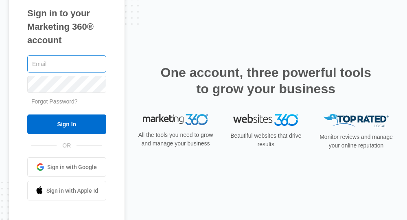
click at [74, 61] on input "text" at bounding box center [66, 63] width 79 height 17
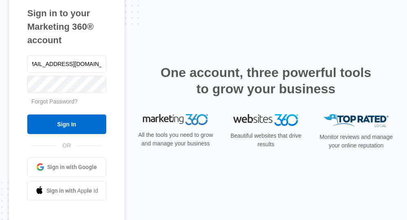
type input "[EMAIL_ADDRESS][DOMAIN_NAME]"
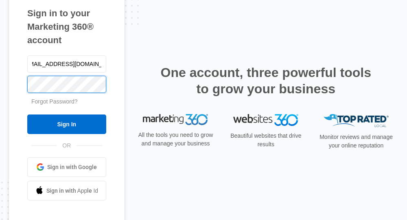
scroll to position [0, 0]
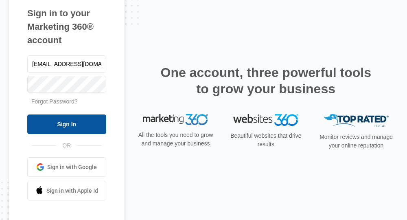
click at [69, 126] on input "Sign In" at bounding box center [66, 124] width 79 height 20
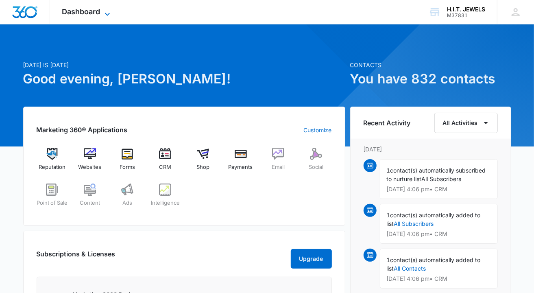
click at [105, 11] on icon at bounding box center [108, 14] width 10 height 10
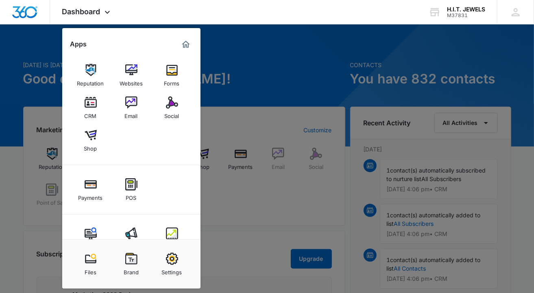
click at [279, 62] on div at bounding box center [267, 146] width 534 height 293
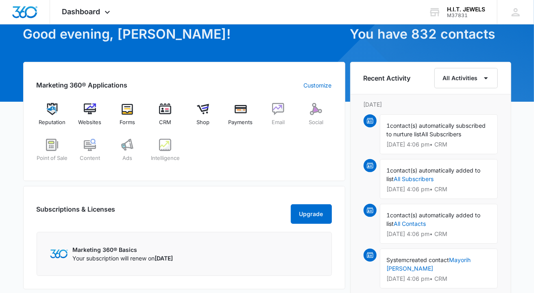
scroll to position [52, 0]
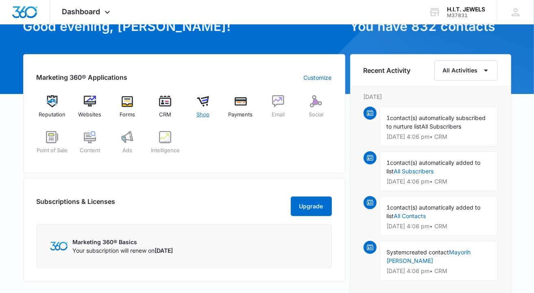
click at [201, 102] on img at bounding box center [203, 101] width 12 height 12
